Goal: Task Accomplishment & Management: Complete application form

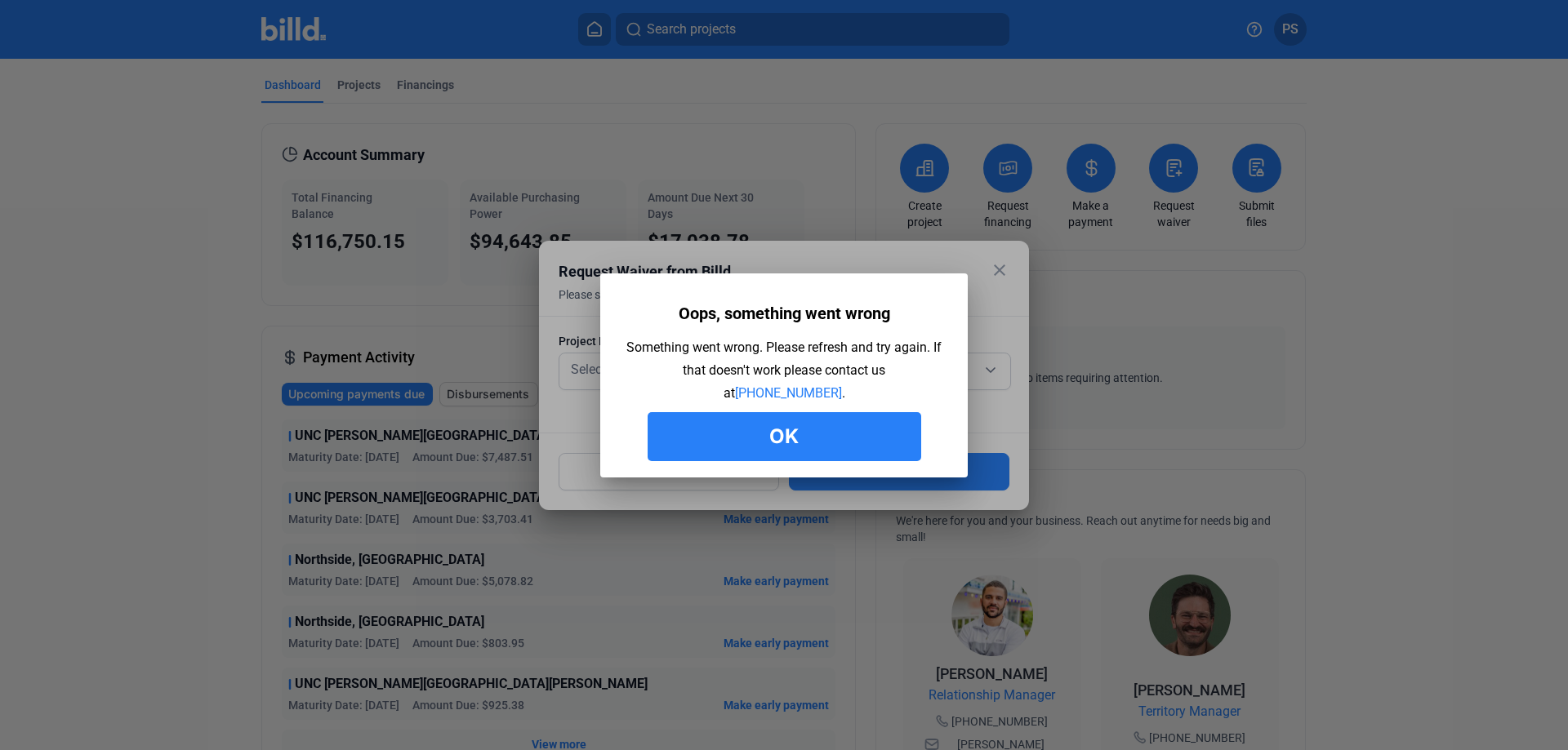
click at [788, 447] on button "Ok" at bounding box center [784, 436] width 273 height 49
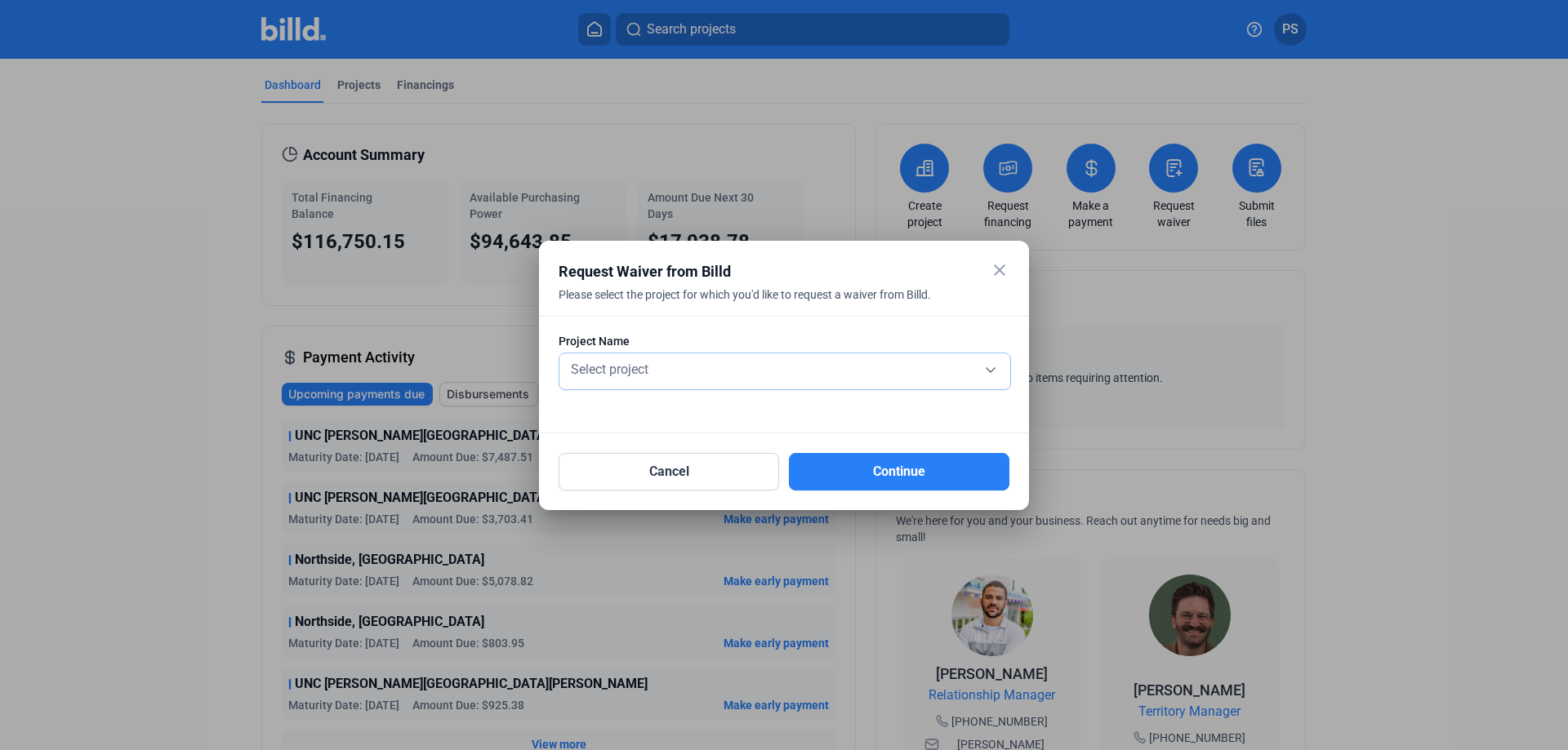
click at [804, 383] on div "Select project" at bounding box center [784, 372] width 434 height 36
click at [804, 382] on div "Select project" at bounding box center [784, 372] width 434 height 36
click at [804, 379] on div "Select project" at bounding box center [784, 372] width 434 height 36
click at [988, 368] on div "Select project" at bounding box center [784, 368] width 434 height 23
click at [721, 472] on button "Cancel" at bounding box center [669, 472] width 221 height 38
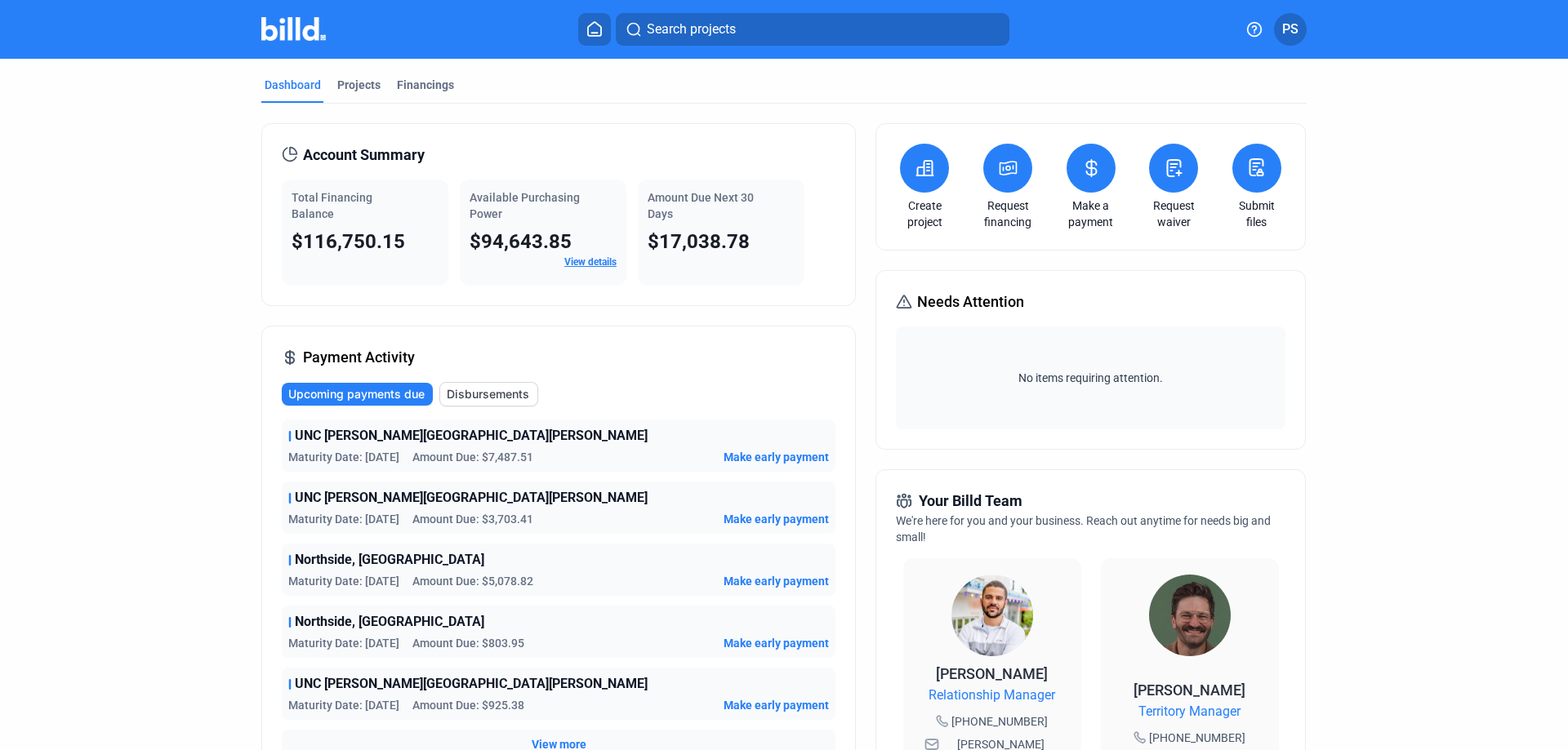
click at [591, 28] on icon at bounding box center [594, 29] width 16 height 16
click at [358, 85] on div "Projects" at bounding box center [359, 84] width 44 height 16
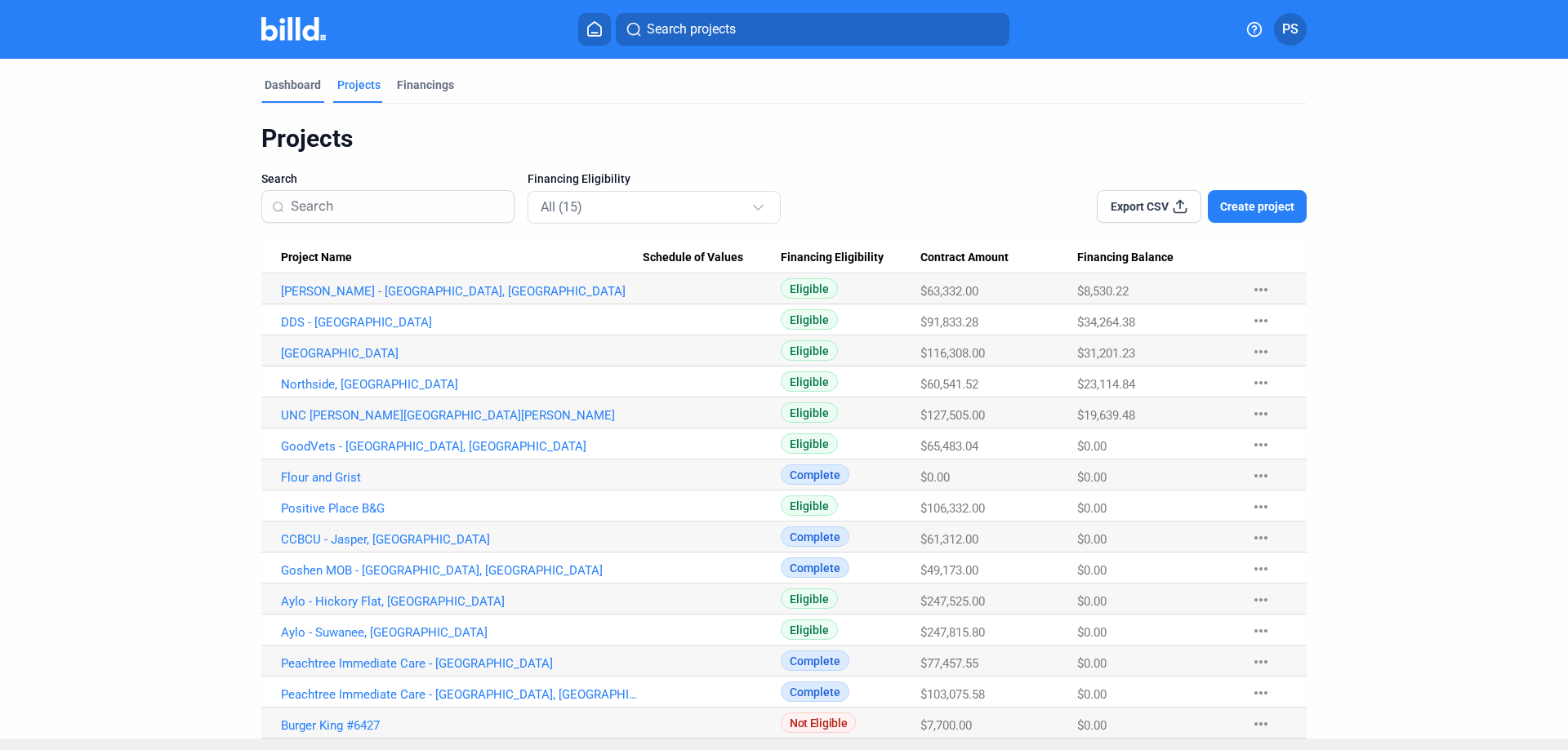
click at [277, 77] on div "Dashboard" at bounding box center [292, 84] width 57 height 16
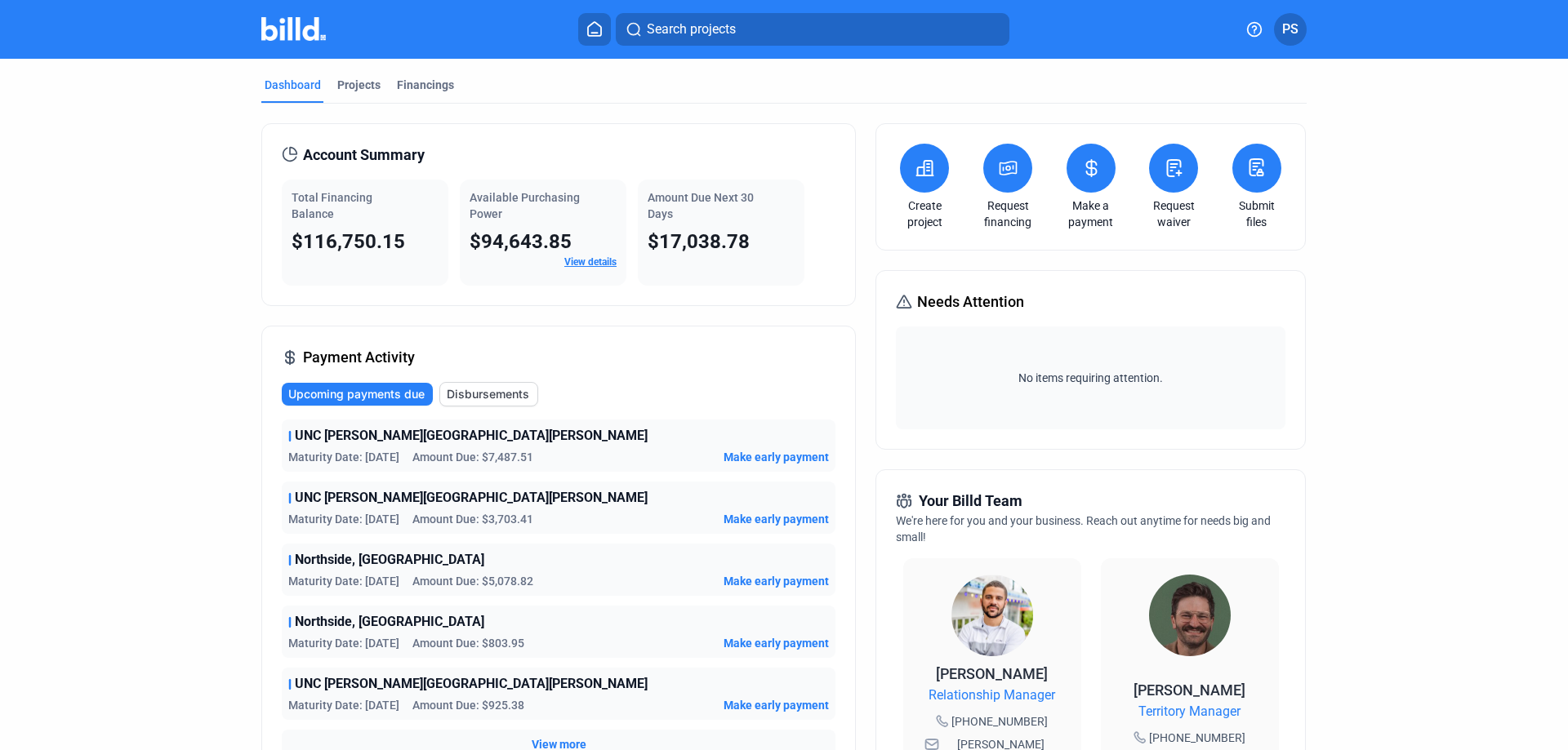
click at [1173, 167] on icon at bounding box center [1174, 168] width 21 height 20
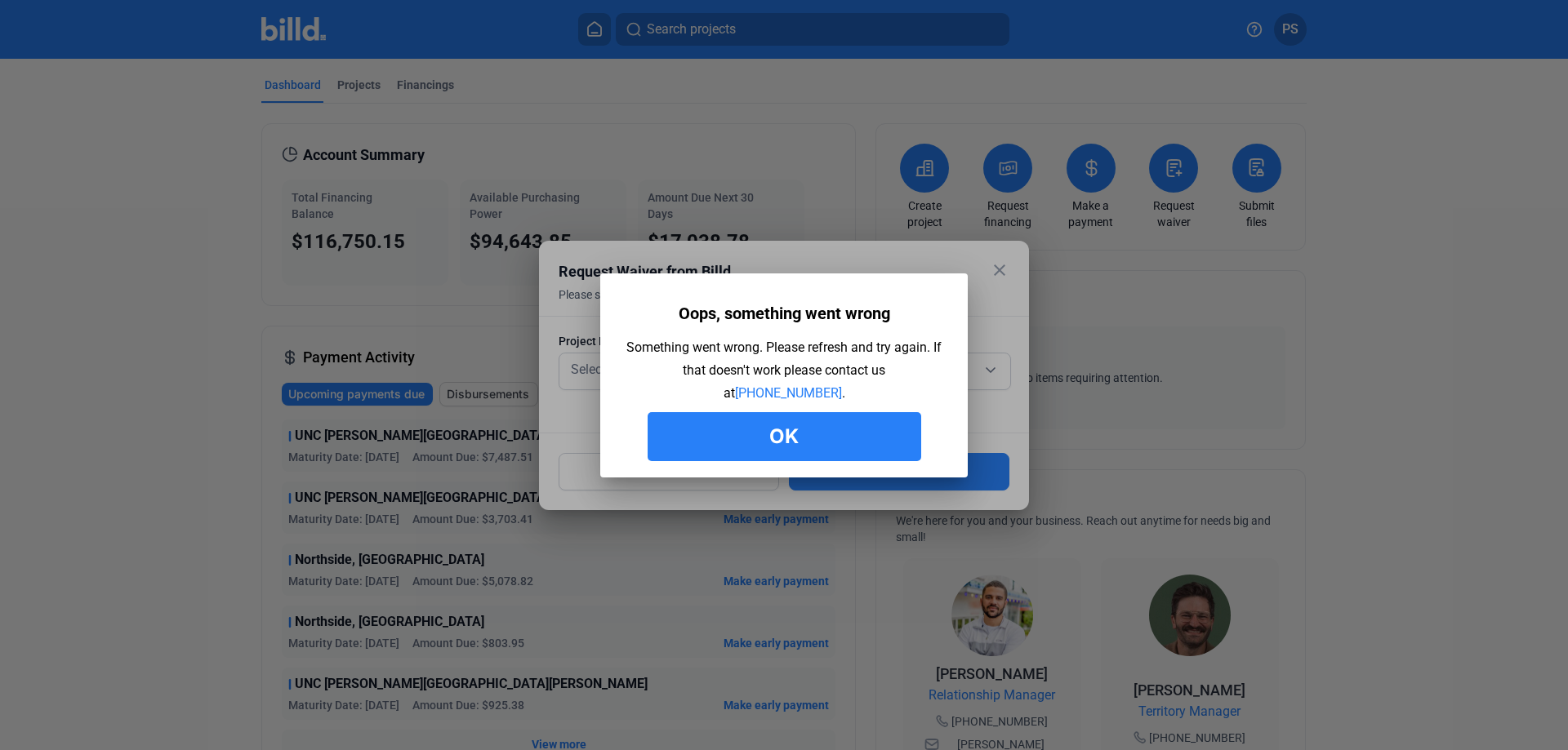
click at [807, 433] on button "Ok" at bounding box center [784, 436] width 273 height 49
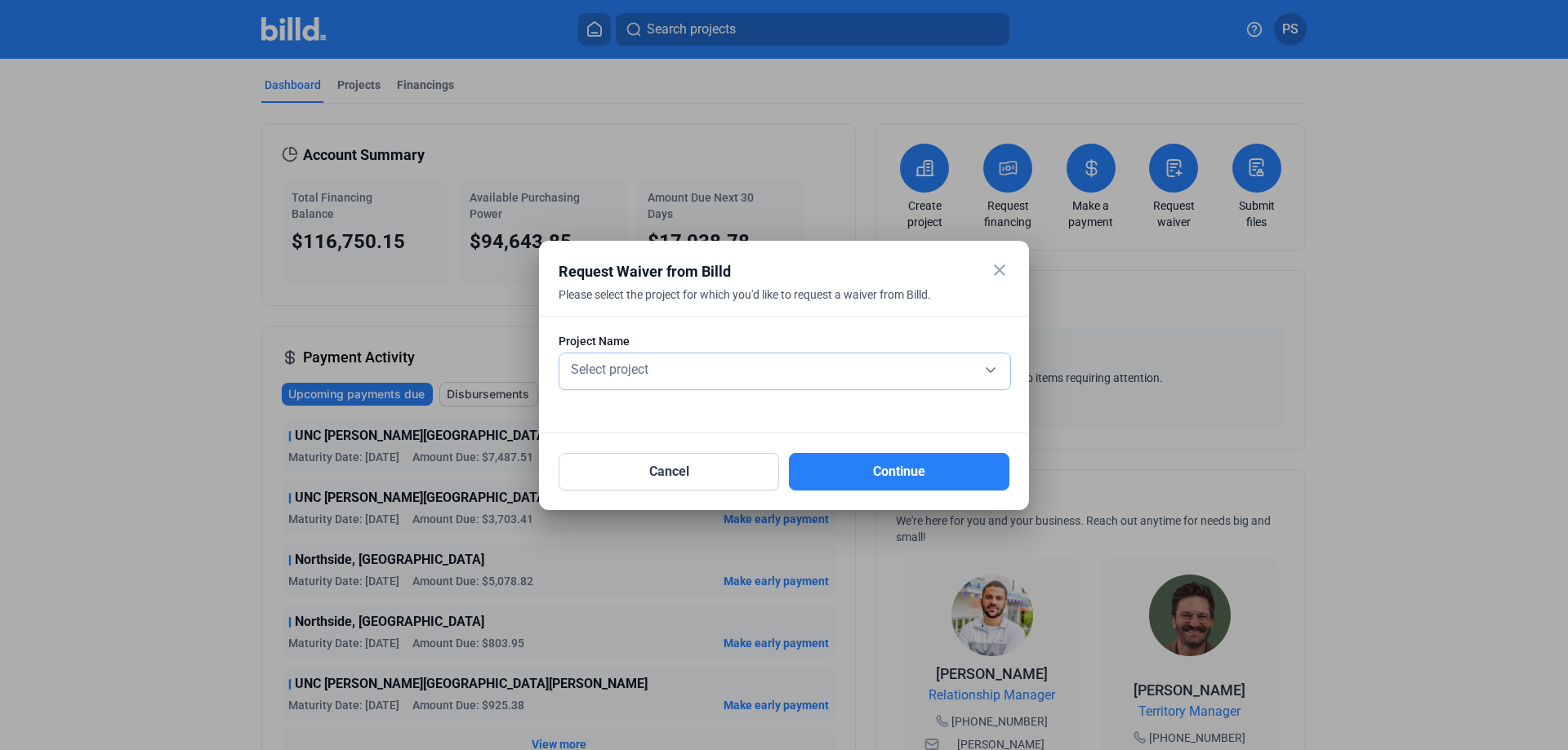
click at [938, 375] on div "Select project" at bounding box center [784, 368] width 434 height 23
click at [991, 373] on div "Select project" at bounding box center [784, 368] width 434 height 23
click at [857, 473] on button "Continue" at bounding box center [899, 472] width 221 height 38
click at [750, 475] on button "Cancel" at bounding box center [669, 472] width 221 height 38
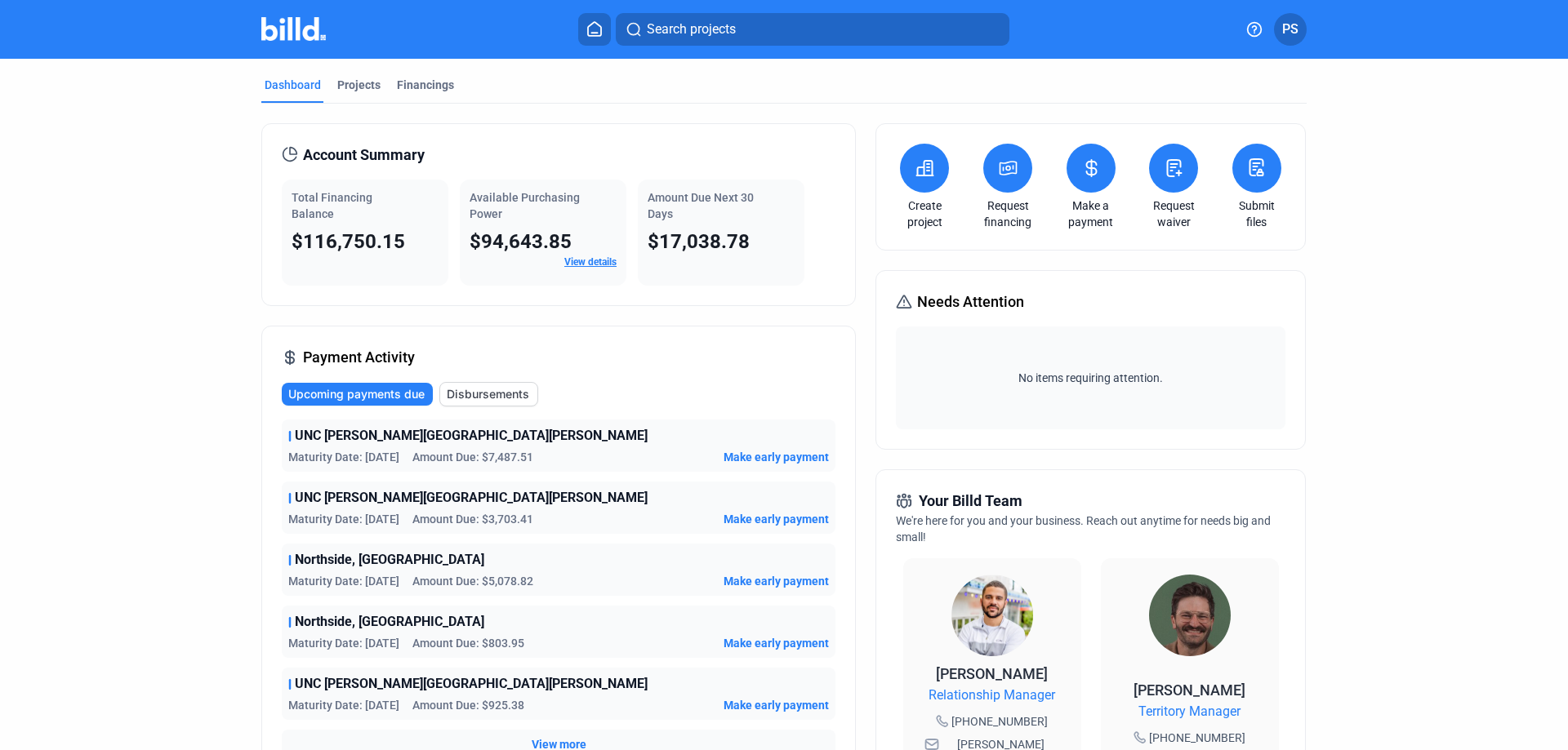
click at [1287, 38] on span "PS" at bounding box center [1291, 30] width 16 height 20
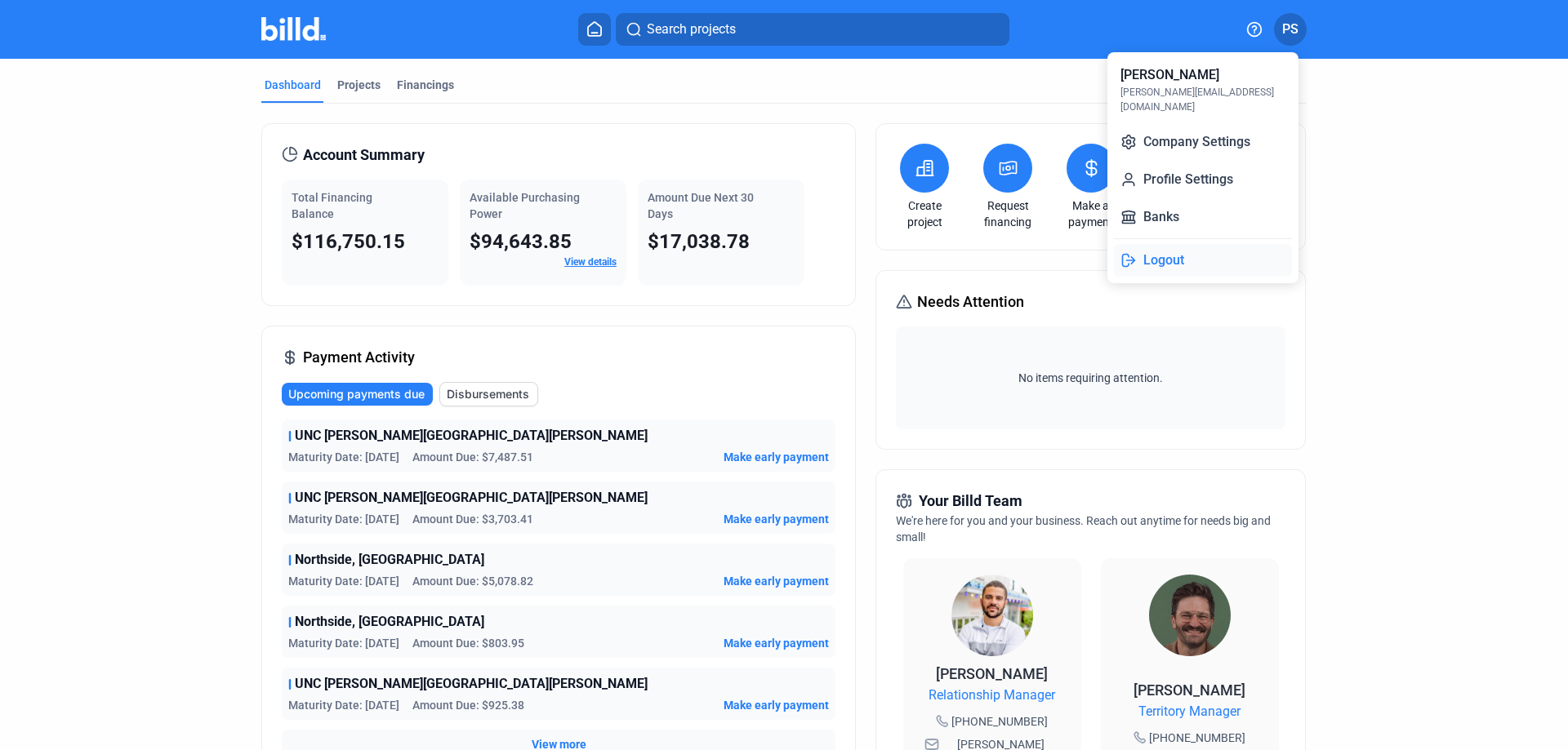
click at [1163, 251] on button "Logout" at bounding box center [1202, 260] width 178 height 33
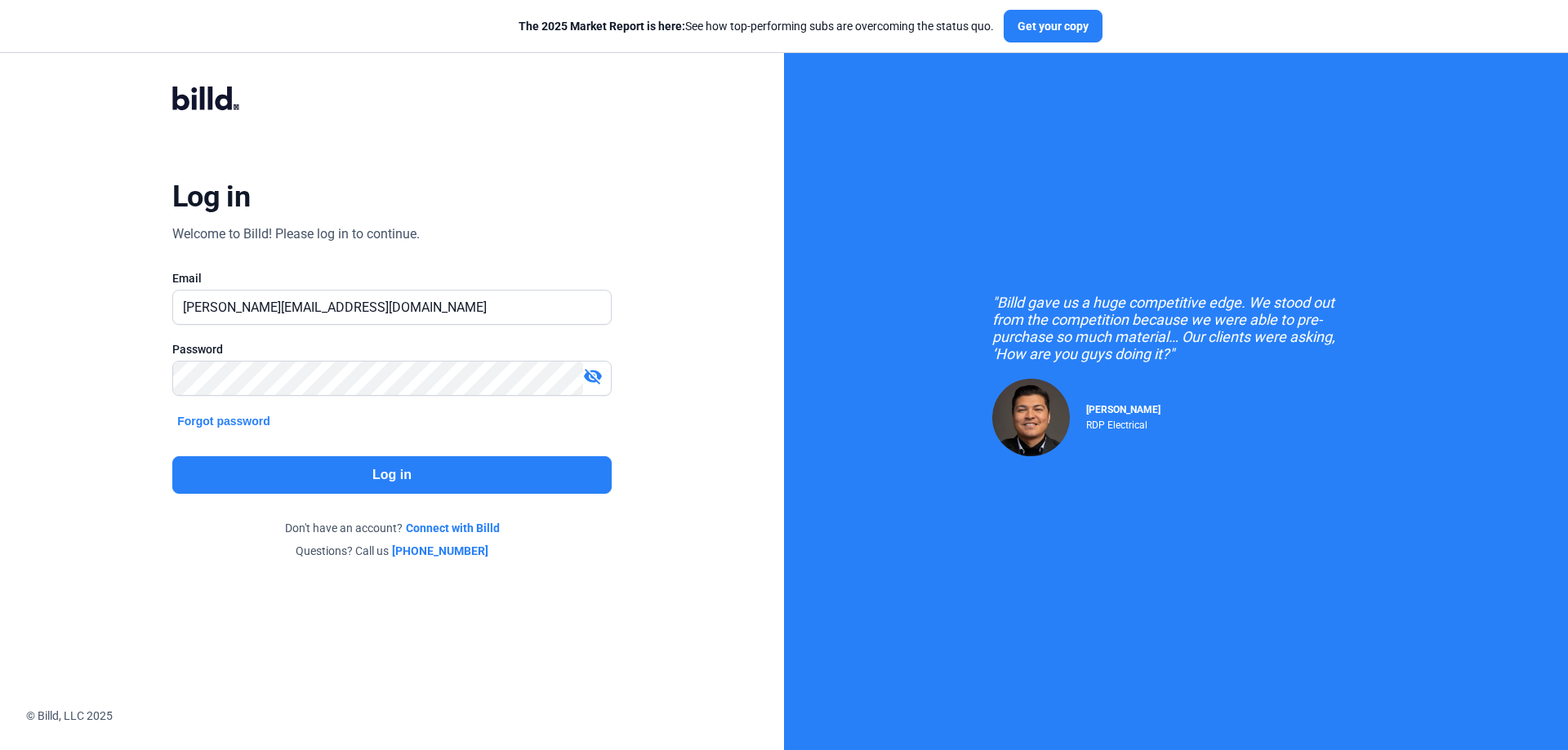
click at [399, 476] on button "Log in" at bounding box center [392, 475] width 439 height 38
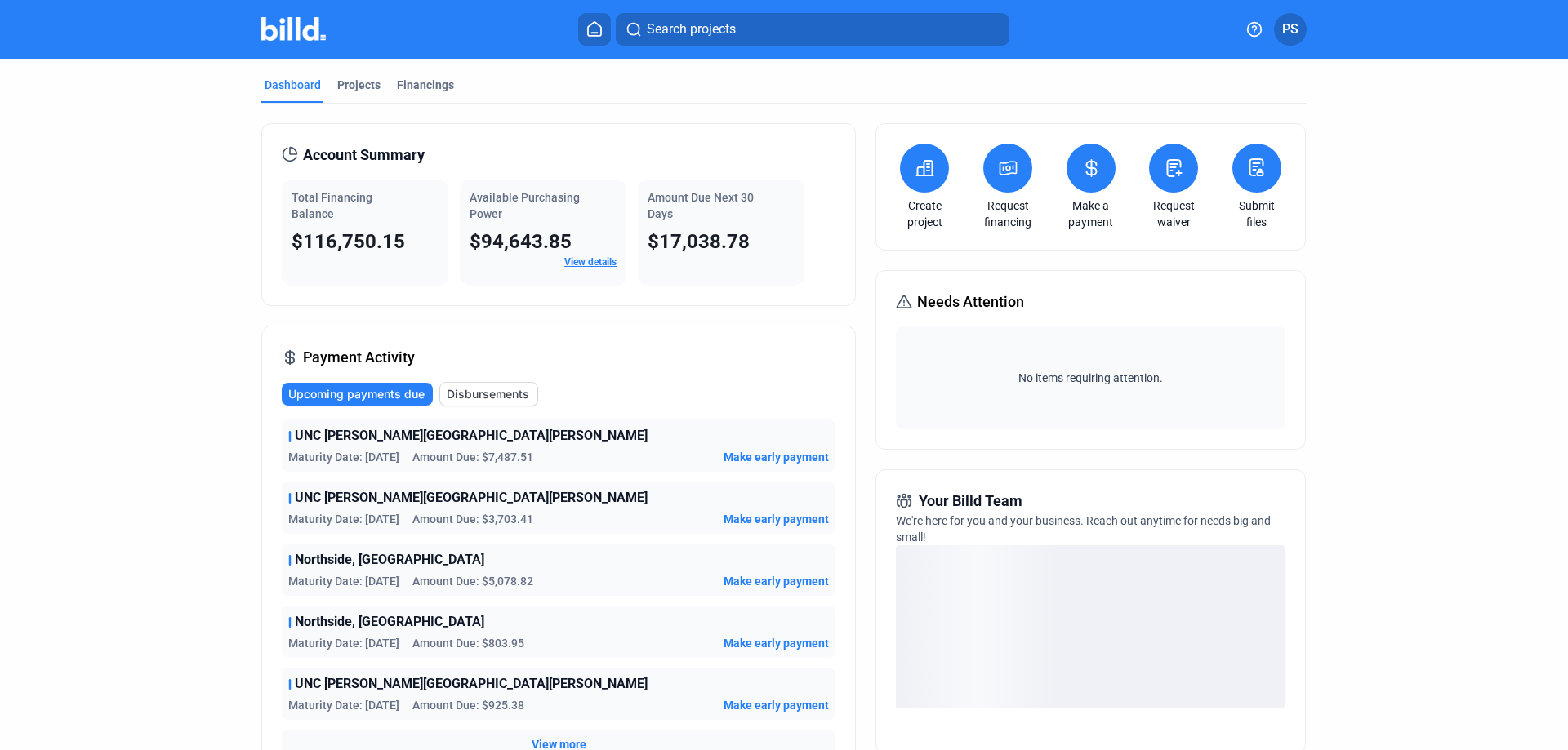
click at [1173, 171] on icon at bounding box center [1174, 168] width 21 height 20
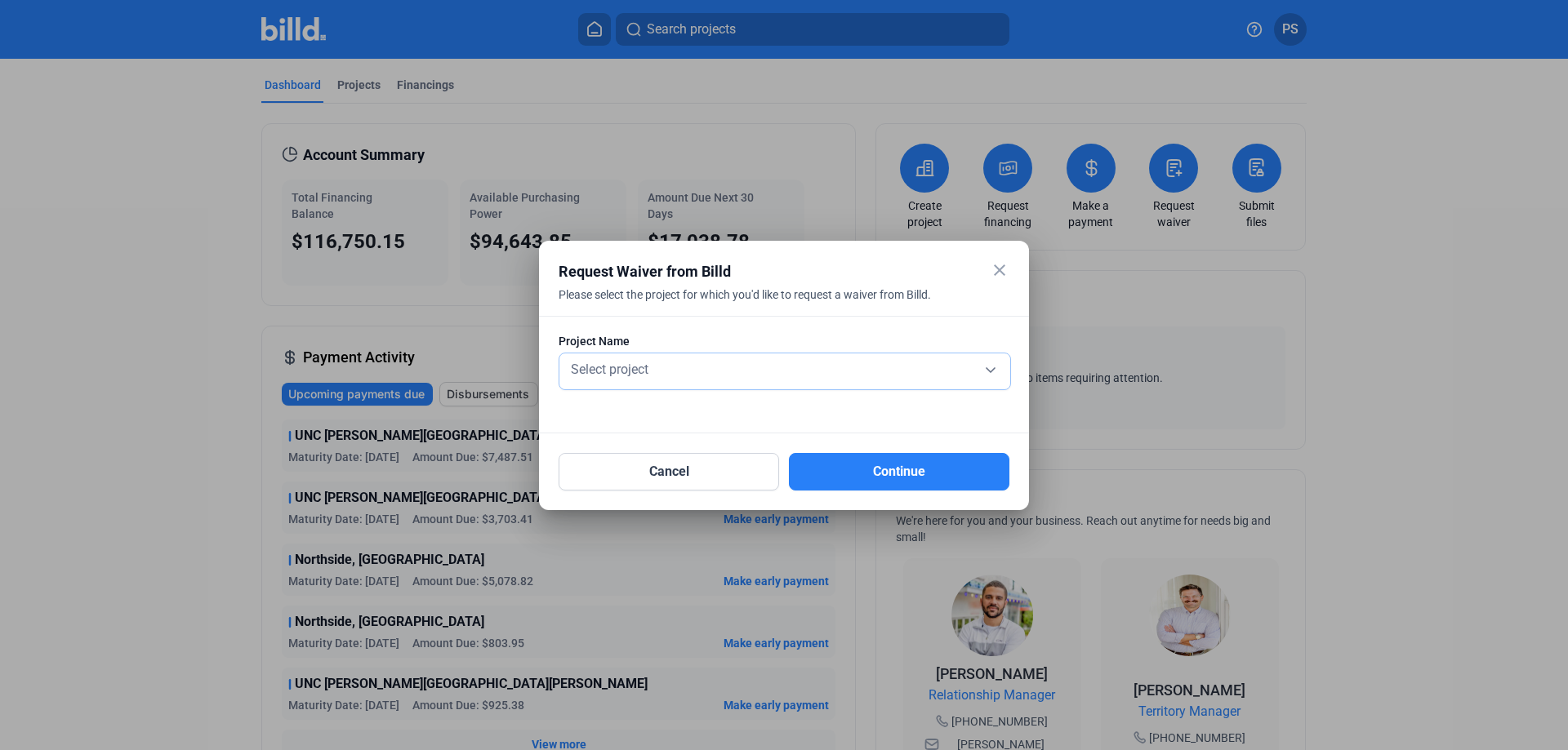
click at [989, 369] on div "Select project" at bounding box center [784, 368] width 434 height 23
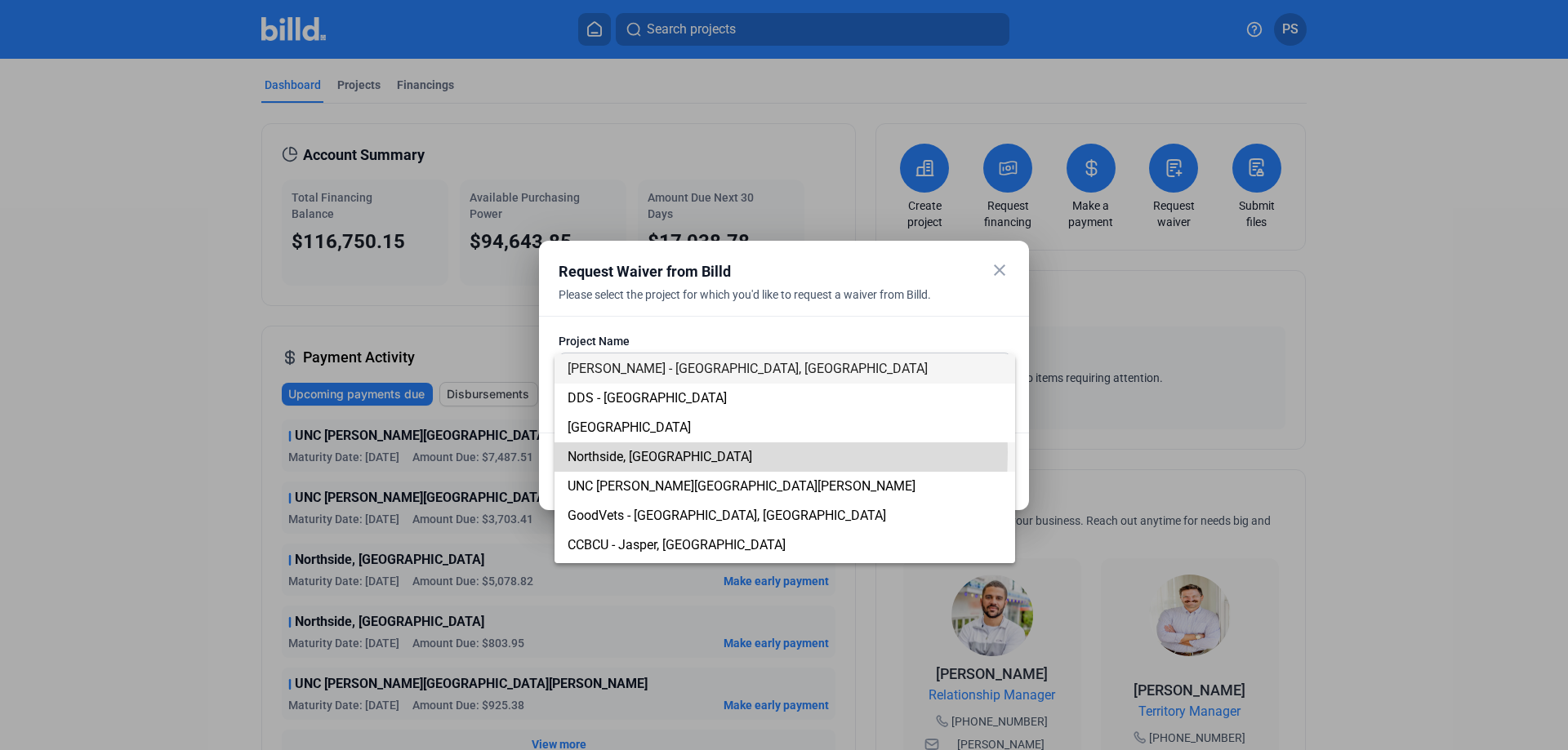
click at [636, 452] on span "Northside, [GEOGRAPHIC_DATA]" at bounding box center [660, 457] width 185 height 16
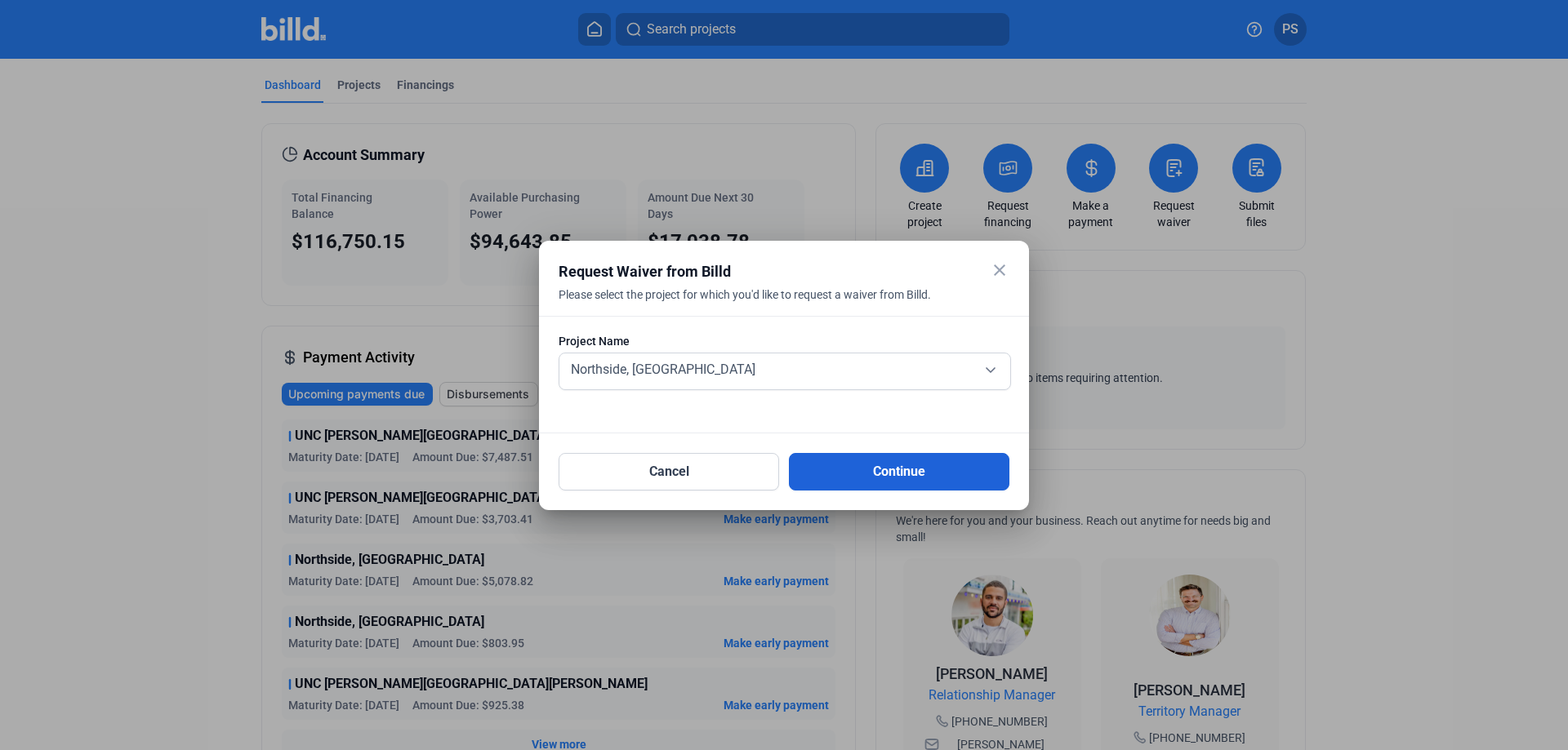
click at [943, 470] on button "Continue" at bounding box center [899, 472] width 221 height 38
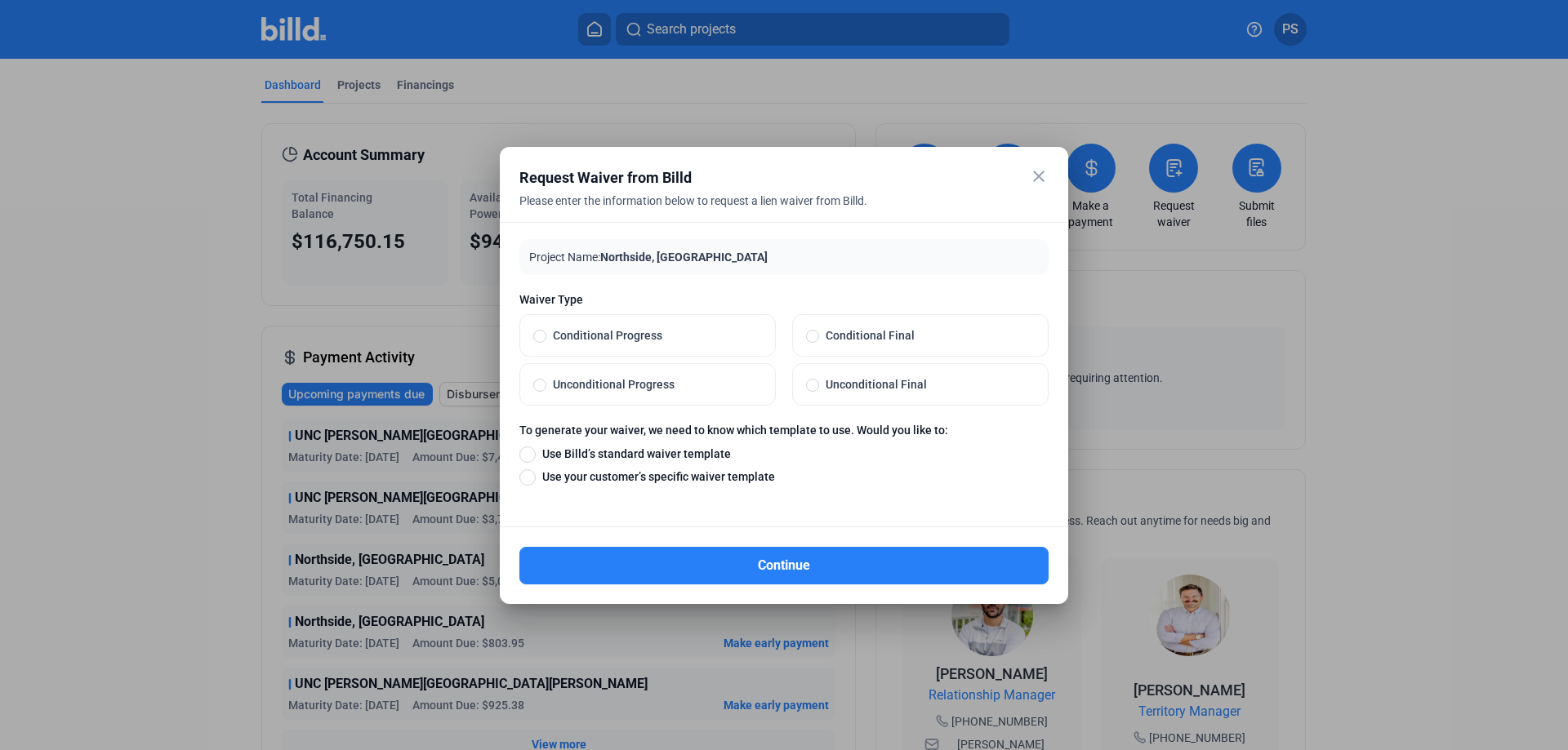
click at [544, 385] on span at bounding box center [540, 384] width 13 height 13
click at [544, 385] on input "Unconditional Progress" at bounding box center [540, 384] width 13 height 15
radio input "true"
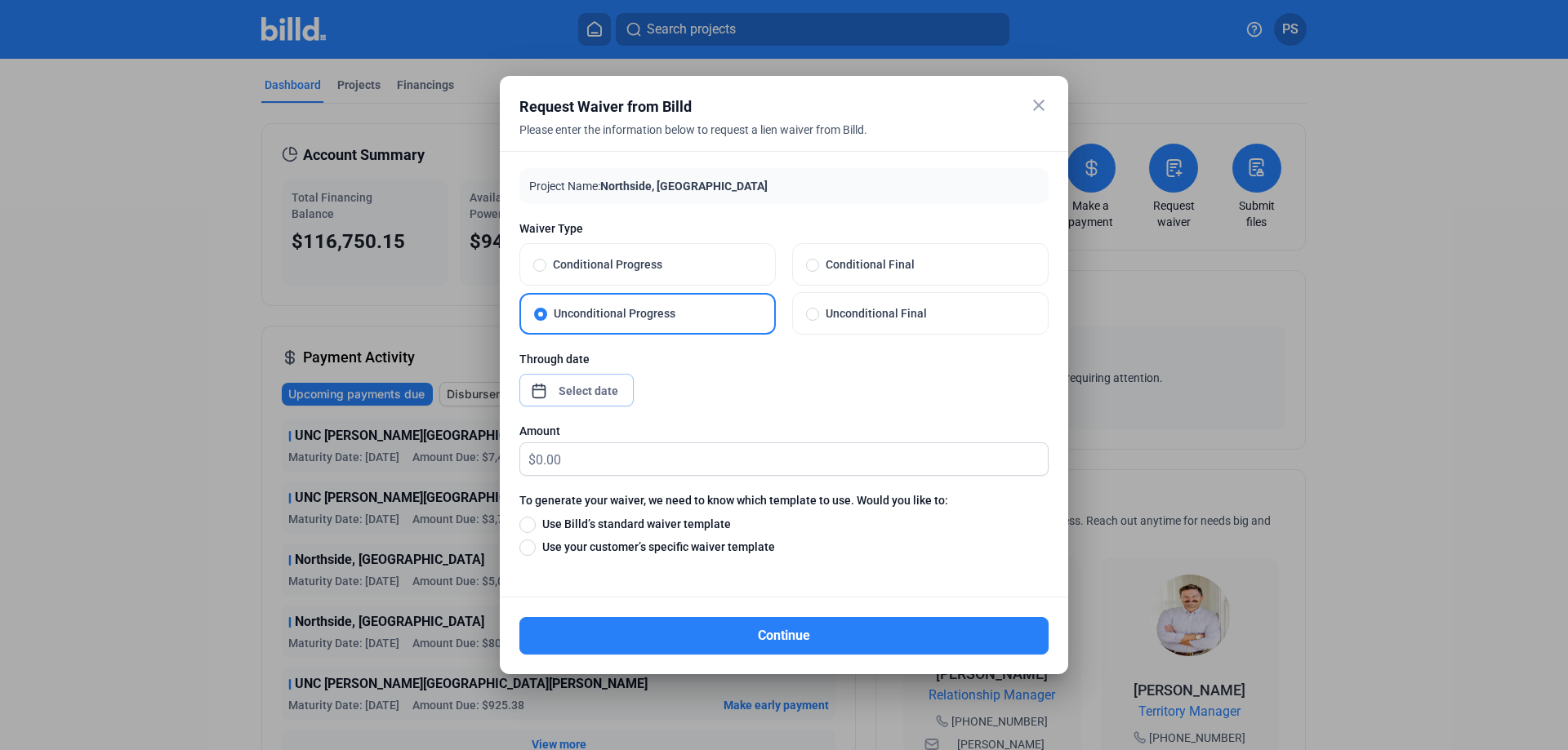
click at [594, 387] on div "close Request Waiver from Billd Please enter the information below to request a…" at bounding box center [784, 375] width 1568 height 750
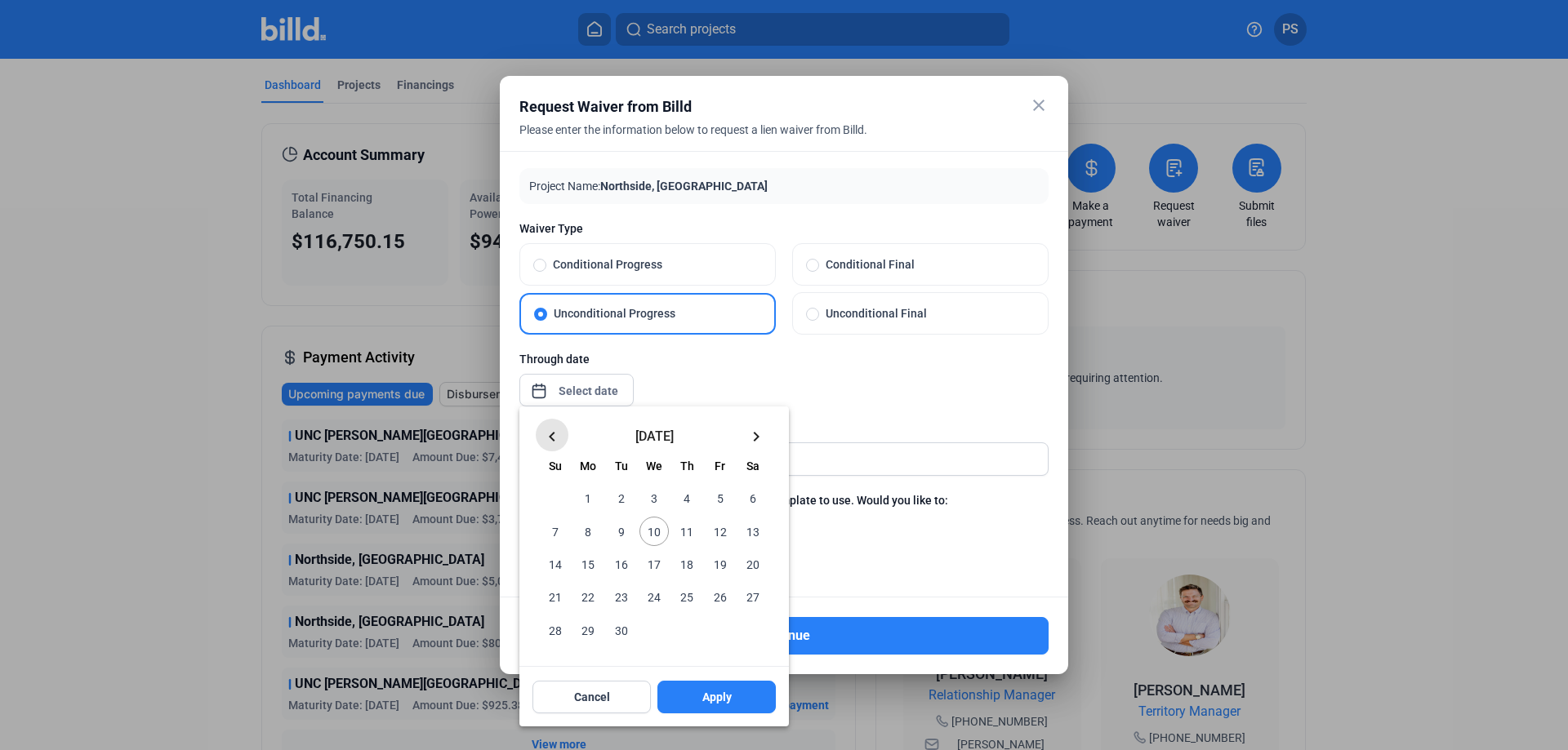
click at [557, 434] on mat-icon "keyboard_arrow_left" at bounding box center [552, 437] width 20 height 20
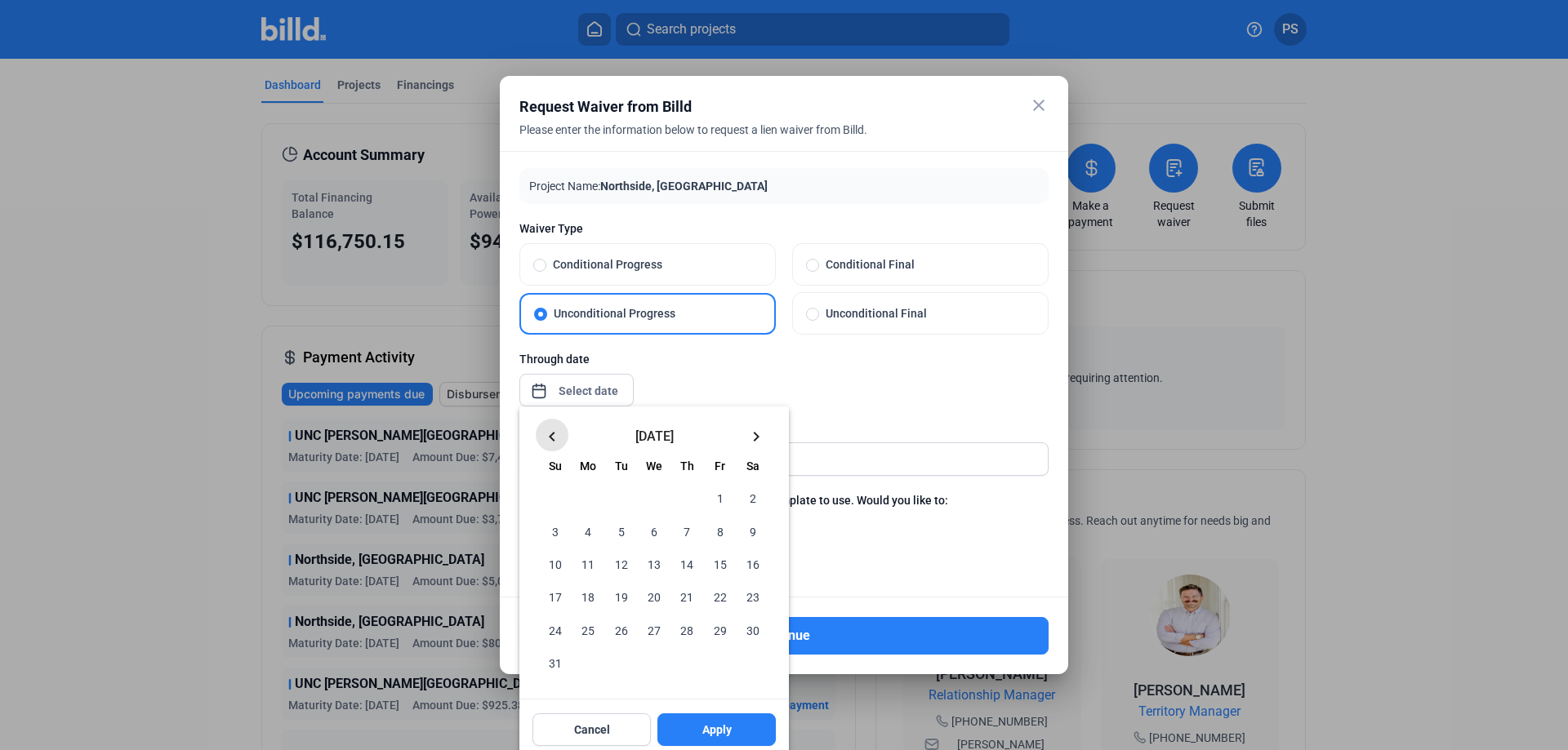
click at [554, 433] on mat-icon "keyboard_arrow_left" at bounding box center [552, 437] width 20 height 20
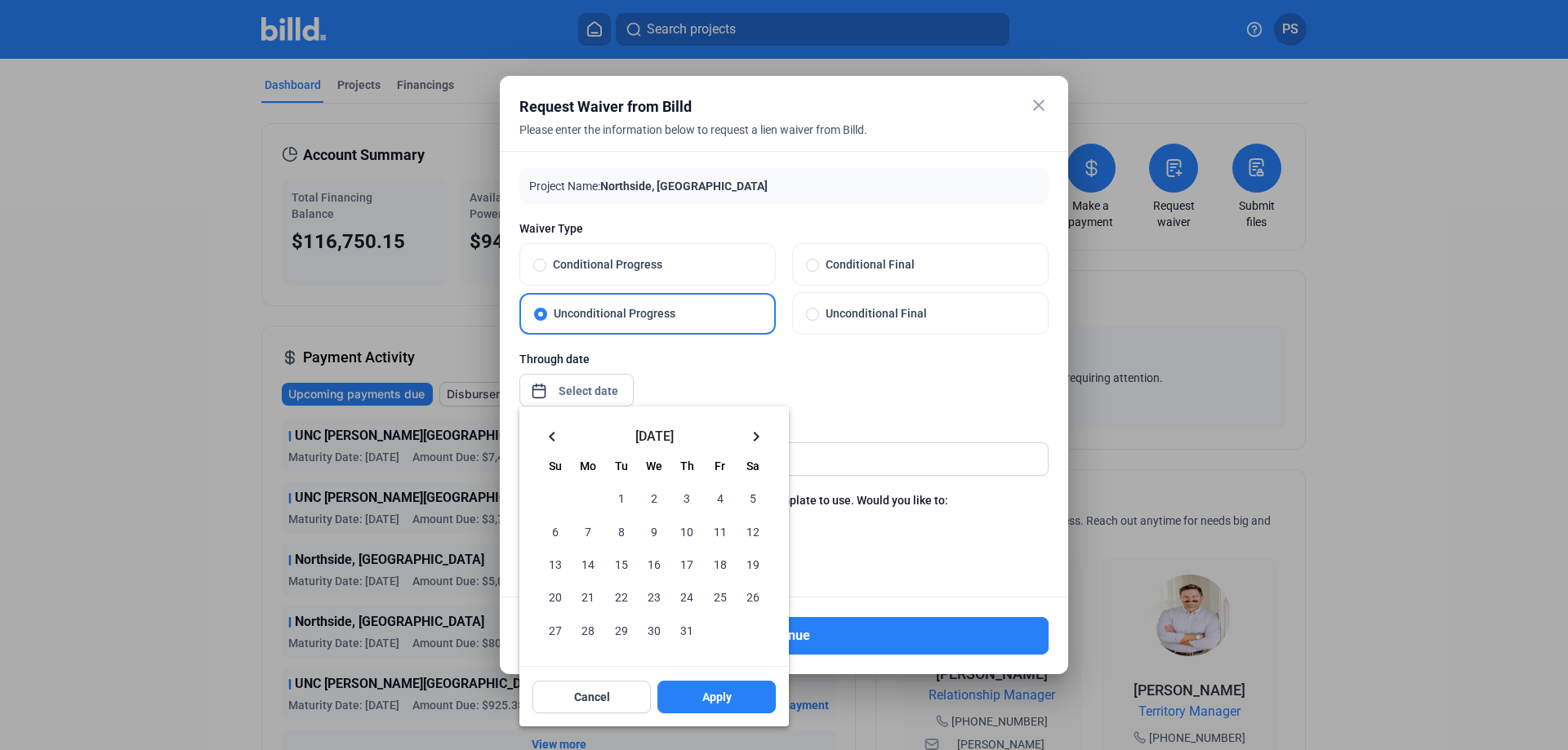
click at [688, 633] on span "31" at bounding box center [687, 630] width 30 height 30
click at [706, 692] on span "Apply" at bounding box center [717, 697] width 30 height 16
type input "[DATE]"
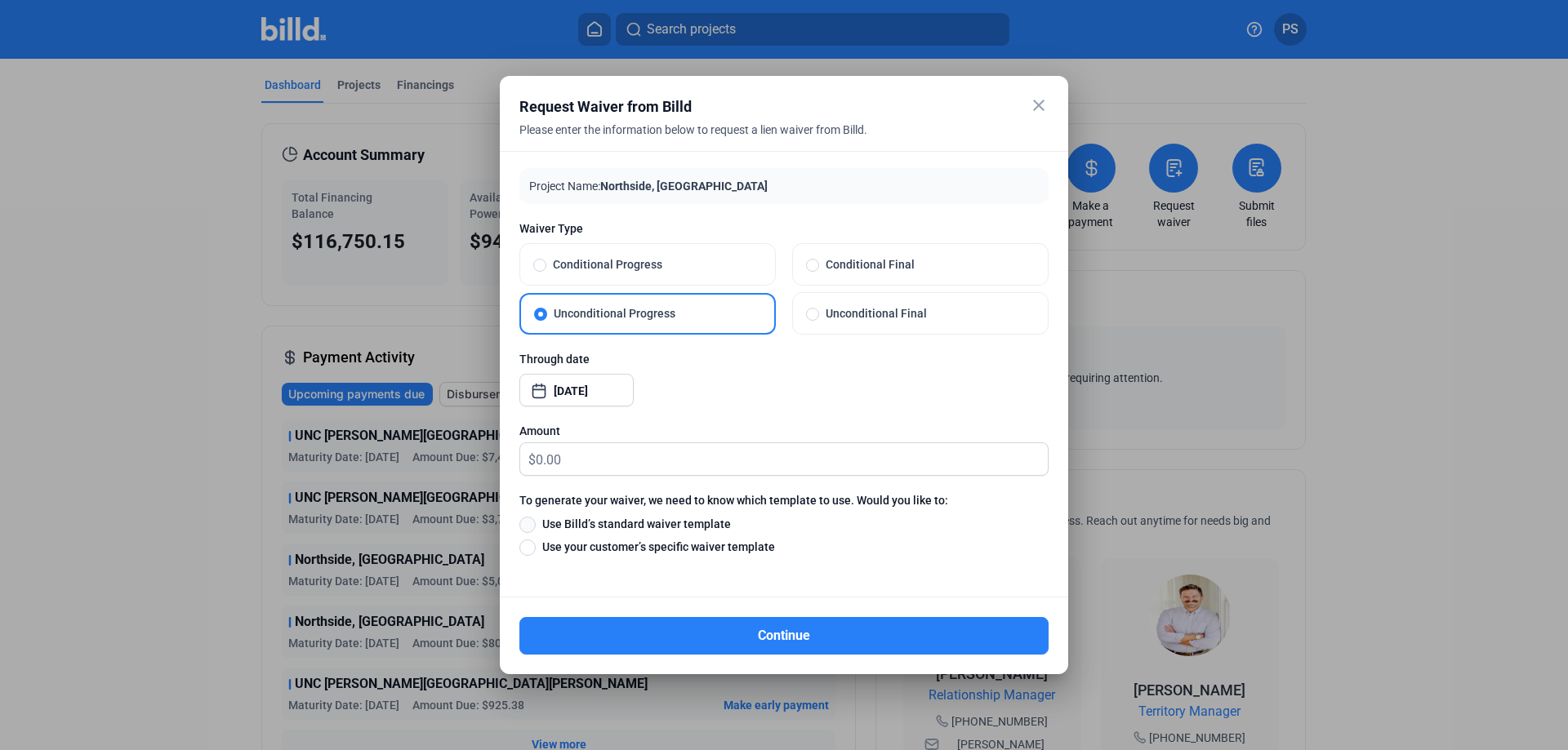
click at [526, 524] on span at bounding box center [528, 525] width 16 height 16
click at [526, 524] on input "Use Billd’s standard waiver template" at bounding box center [528, 525] width 16 height 18
radio input "true"
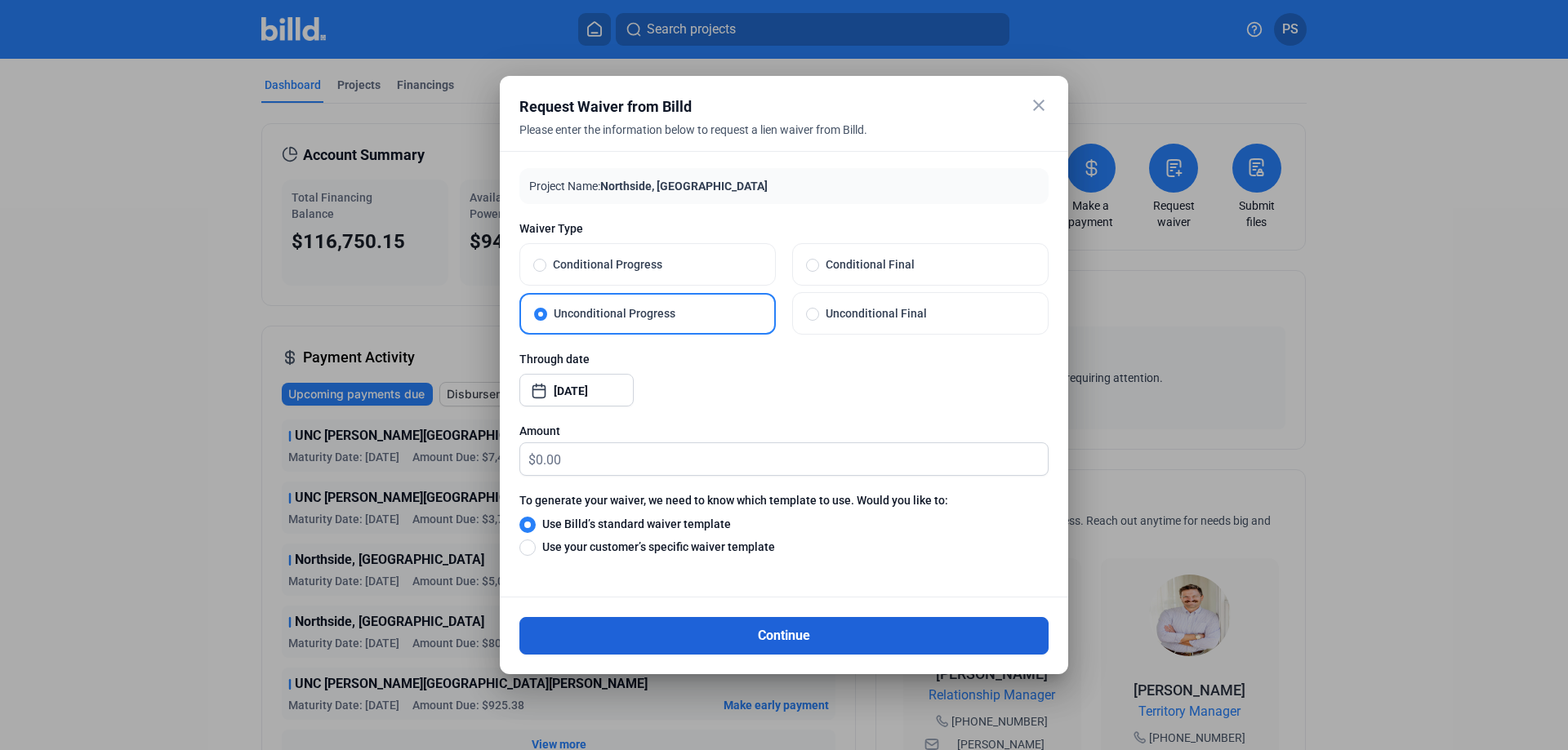
click at [768, 628] on button "Continue" at bounding box center [784, 636] width 530 height 38
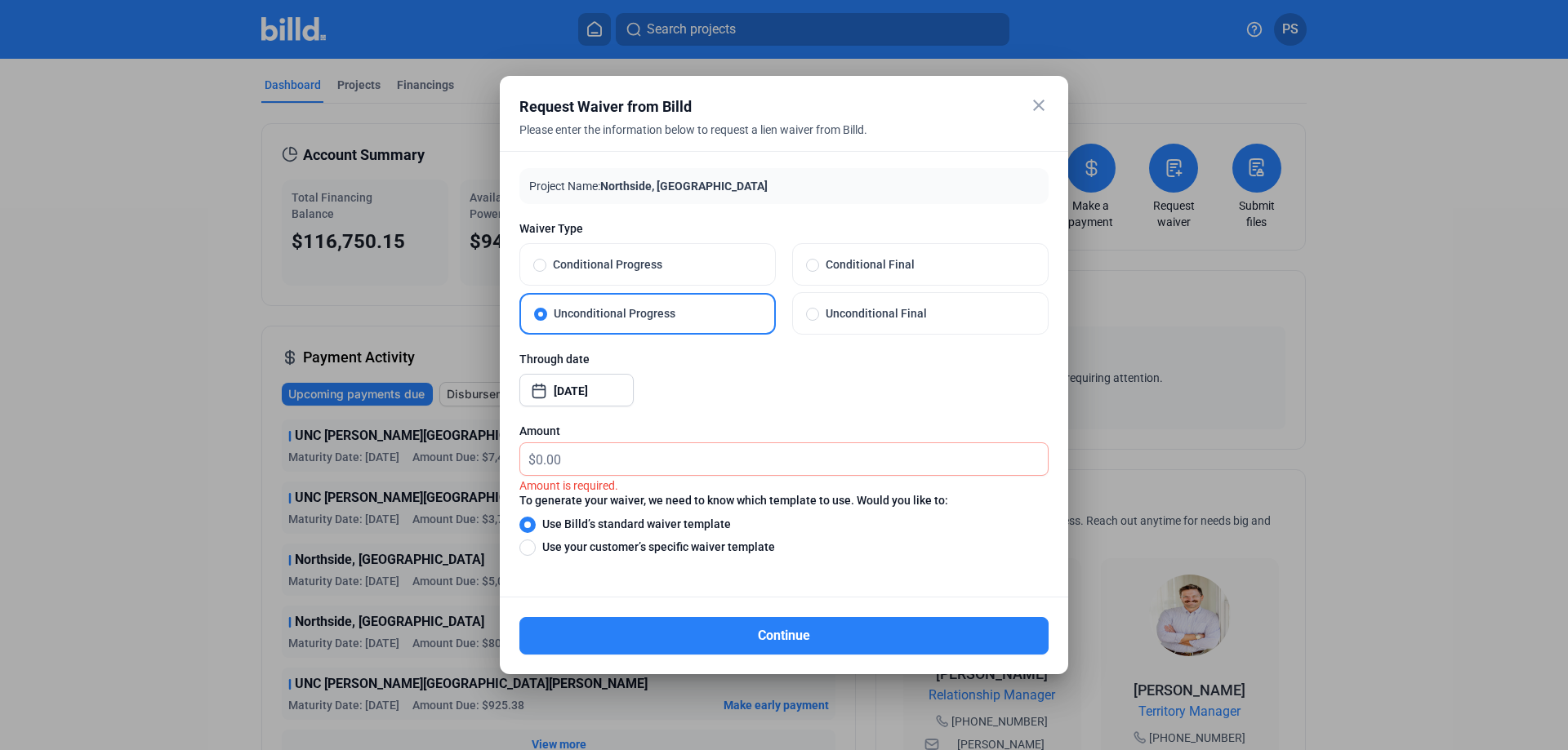
click at [1037, 100] on mat-icon "close" at bounding box center [1039, 105] width 20 height 20
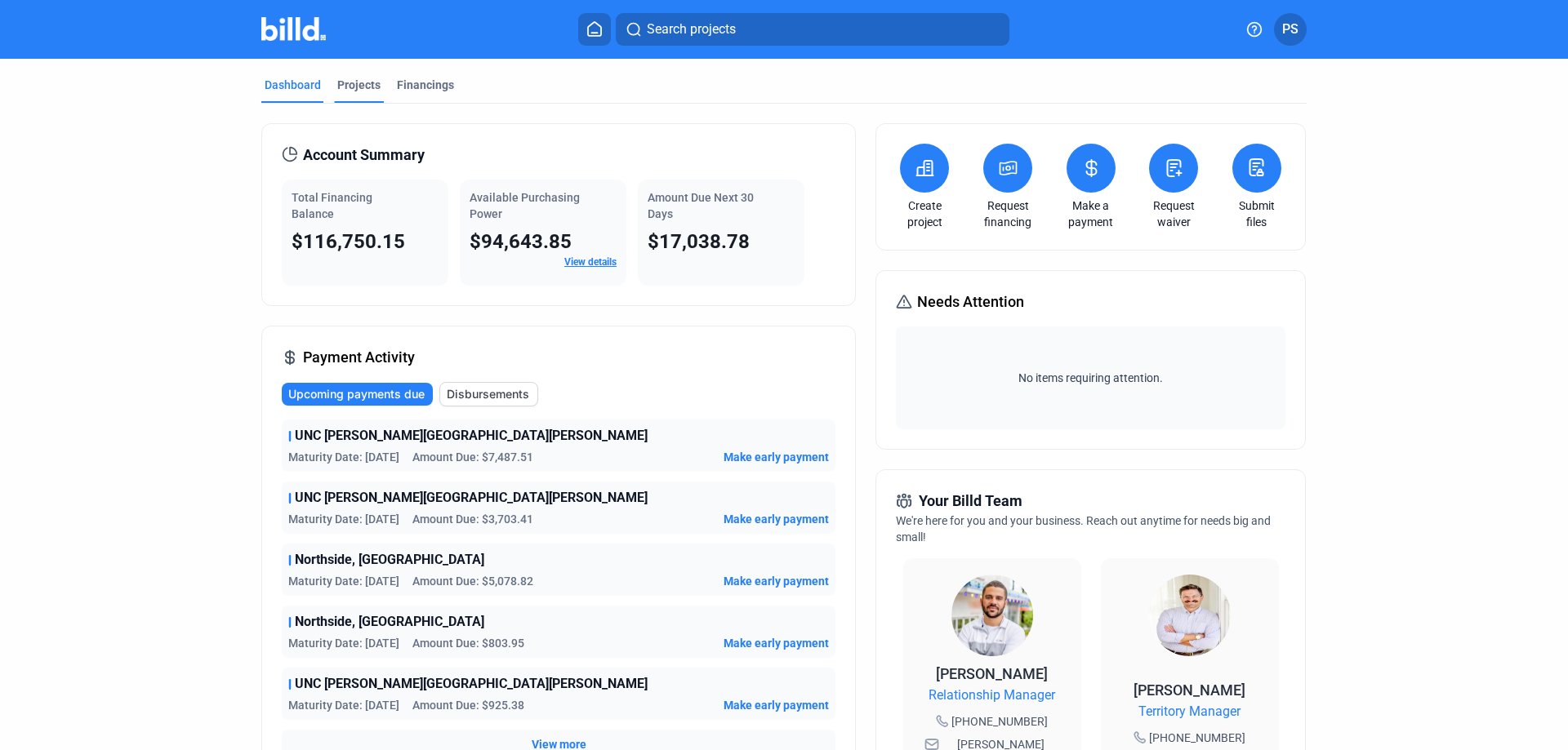
click at [359, 86] on div "Projects" at bounding box center [359, 84] width 44 height 16
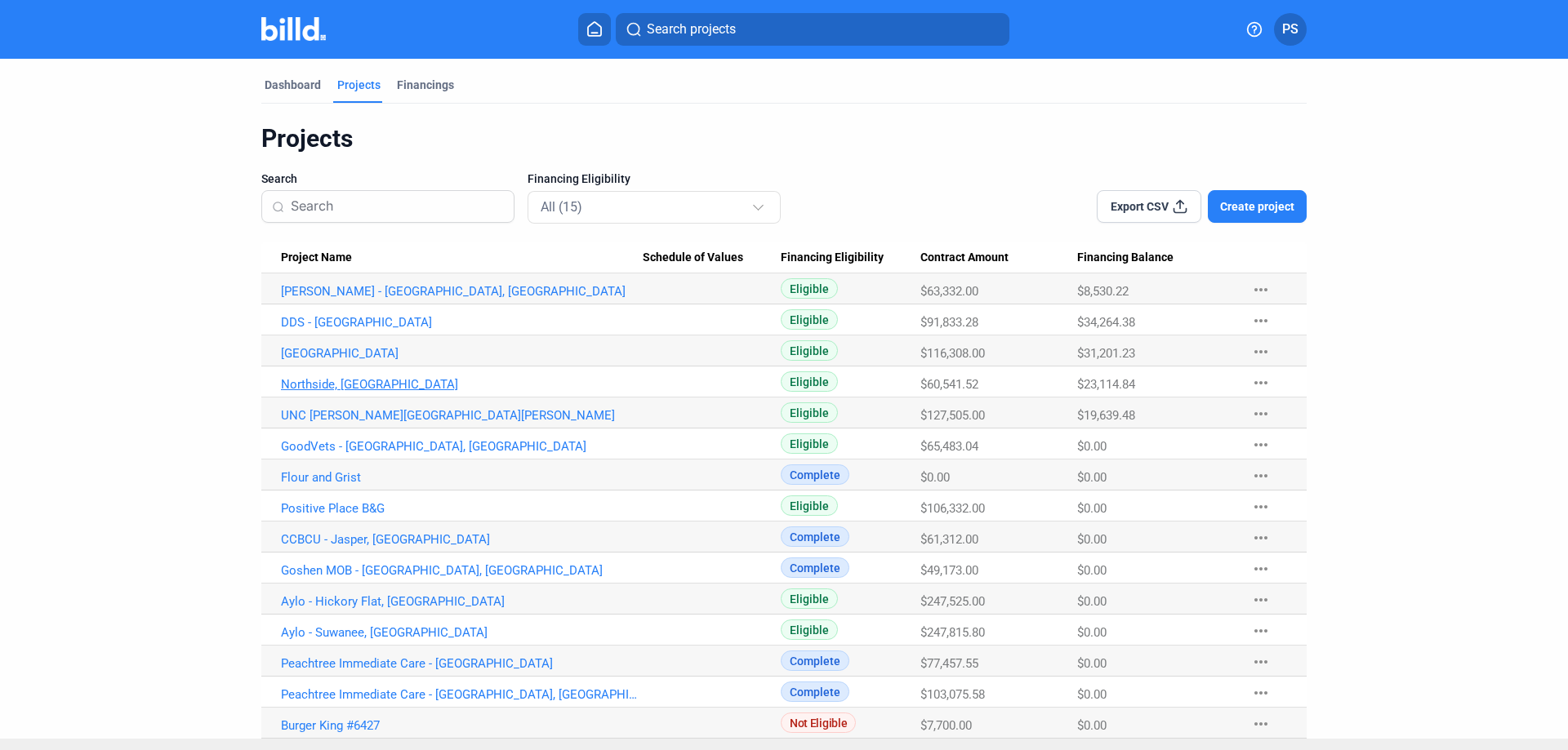
click at [357, 382] on link "Northside, [GEOGRAPHIC_DATA]" at bounding box center [462, 384] width 362 height 15
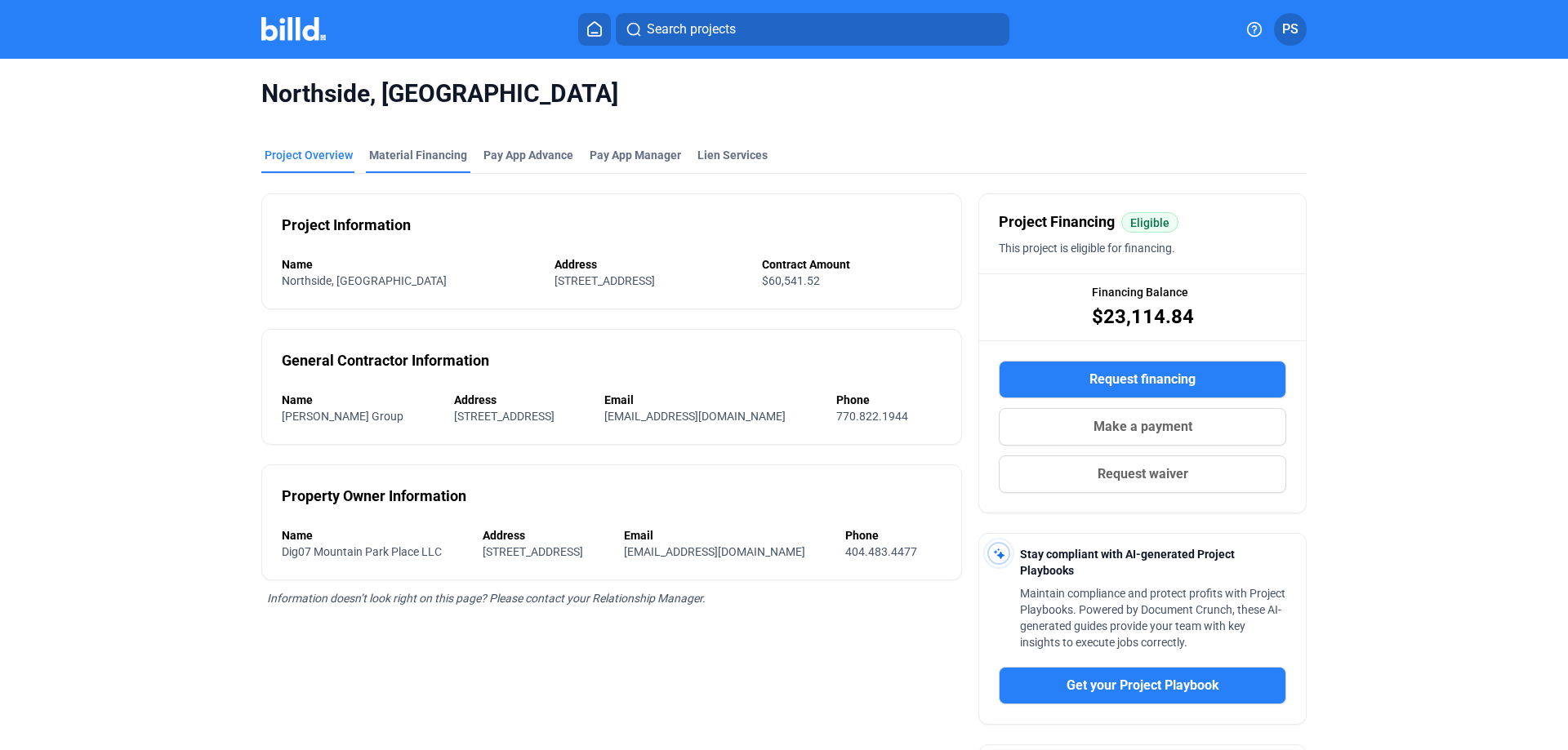
click at [427, 160] on div "Material Financing" at bounding box center [418, 155] width 98 height 16
